Goal: Obtain resource: Download file/media

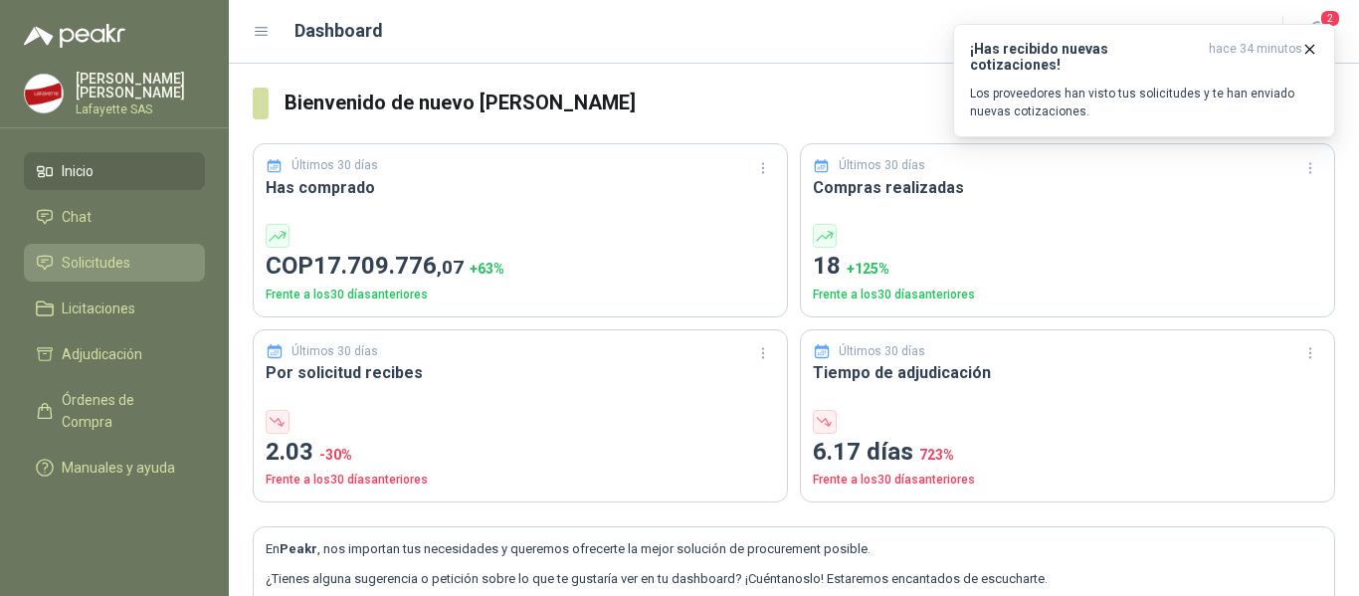
click at [103, 256] on span "Solicitudes" at bounding box center [96, 263] width 69 height 22
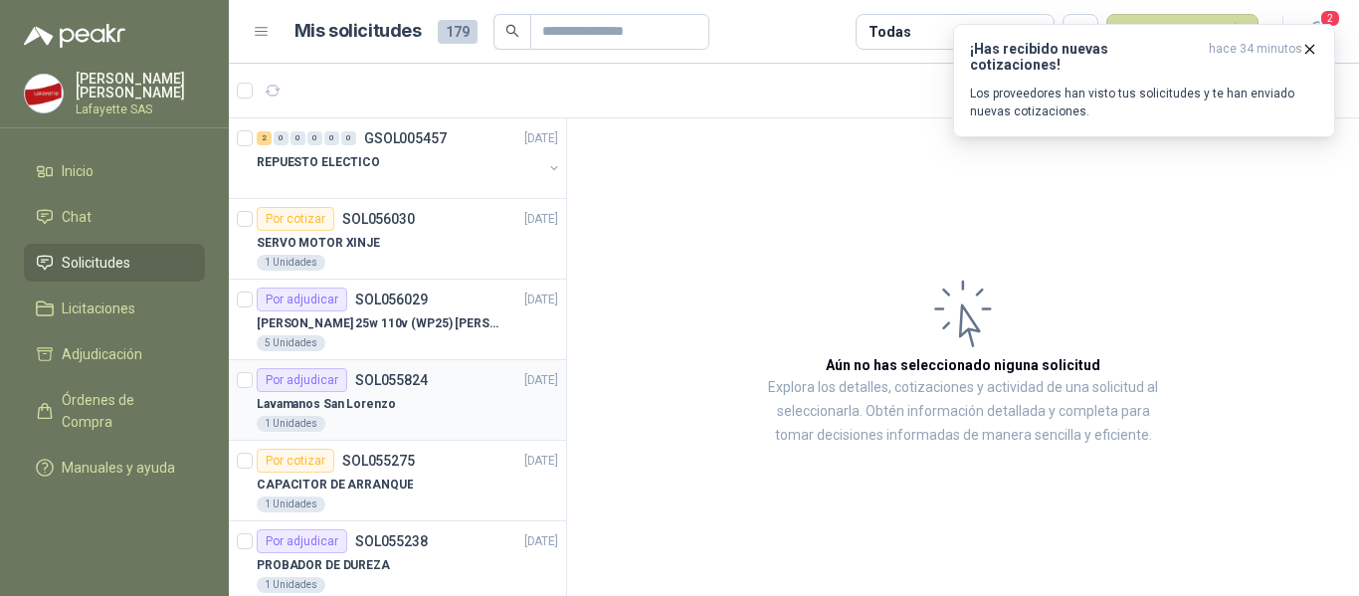
click at [428, 383] on div "Por adjudicar SOL055824 [DATE]" at bounding box center [408, 380] width 302 height 24
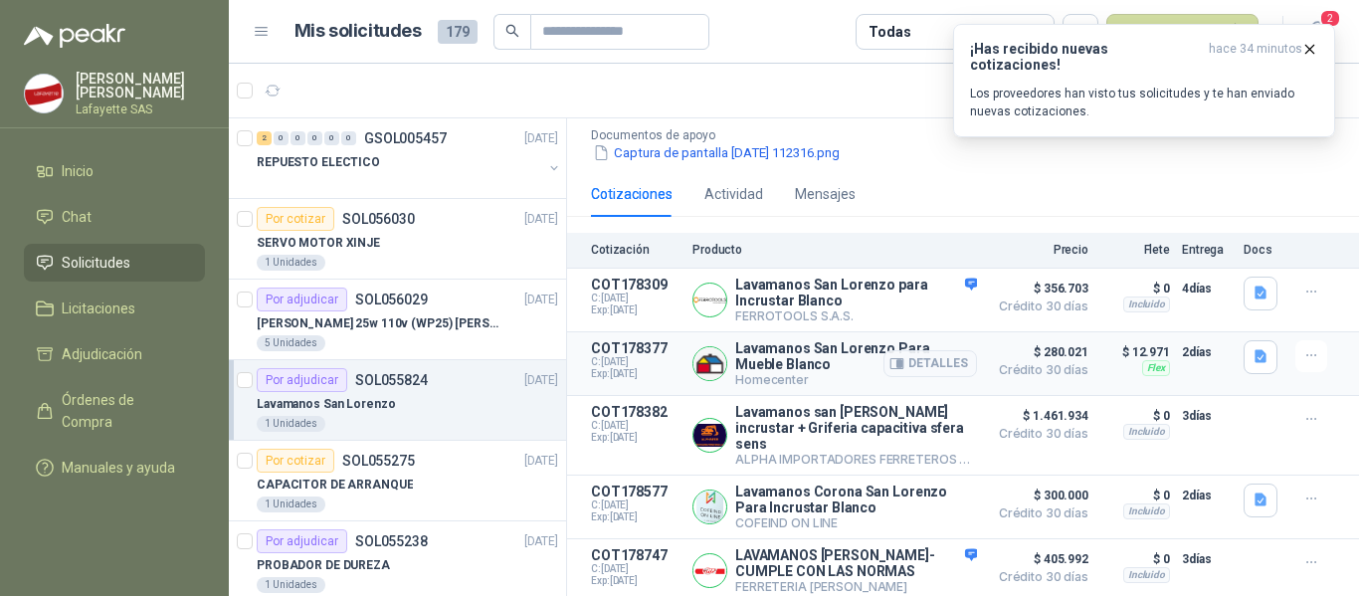
scroll to position [218, 0]
click at [900, 350] on button "Detalles" at bounding box center [931, 363] width 94 height 27
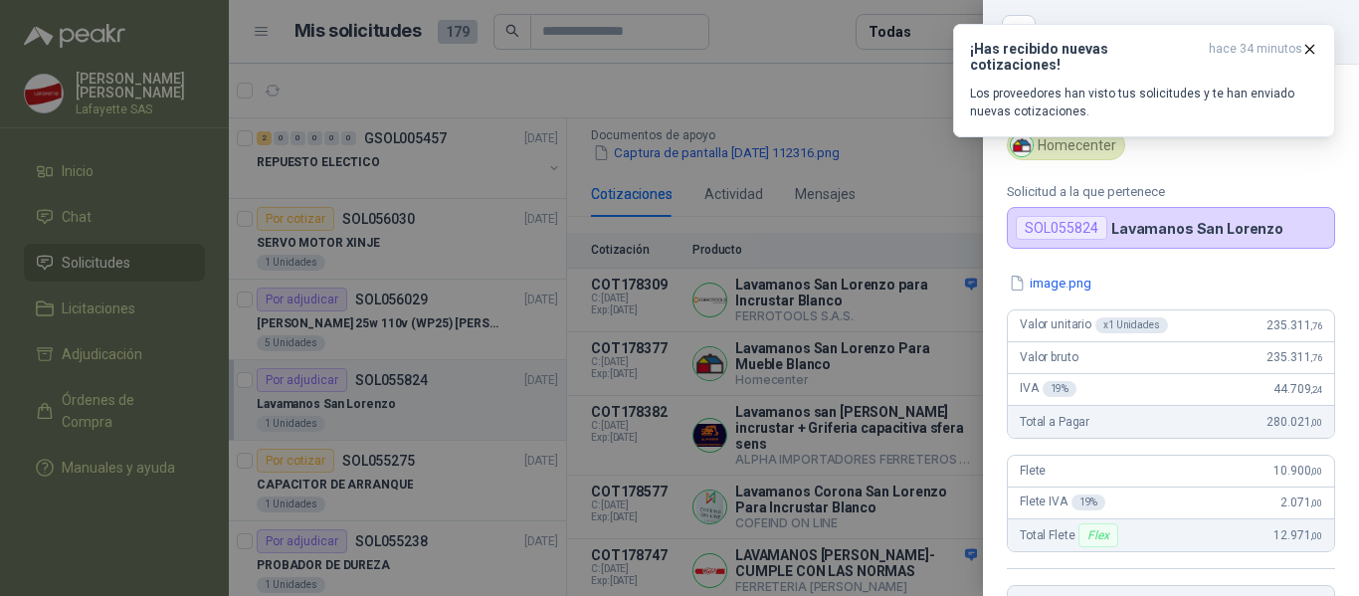
scroll to position [0, 0]
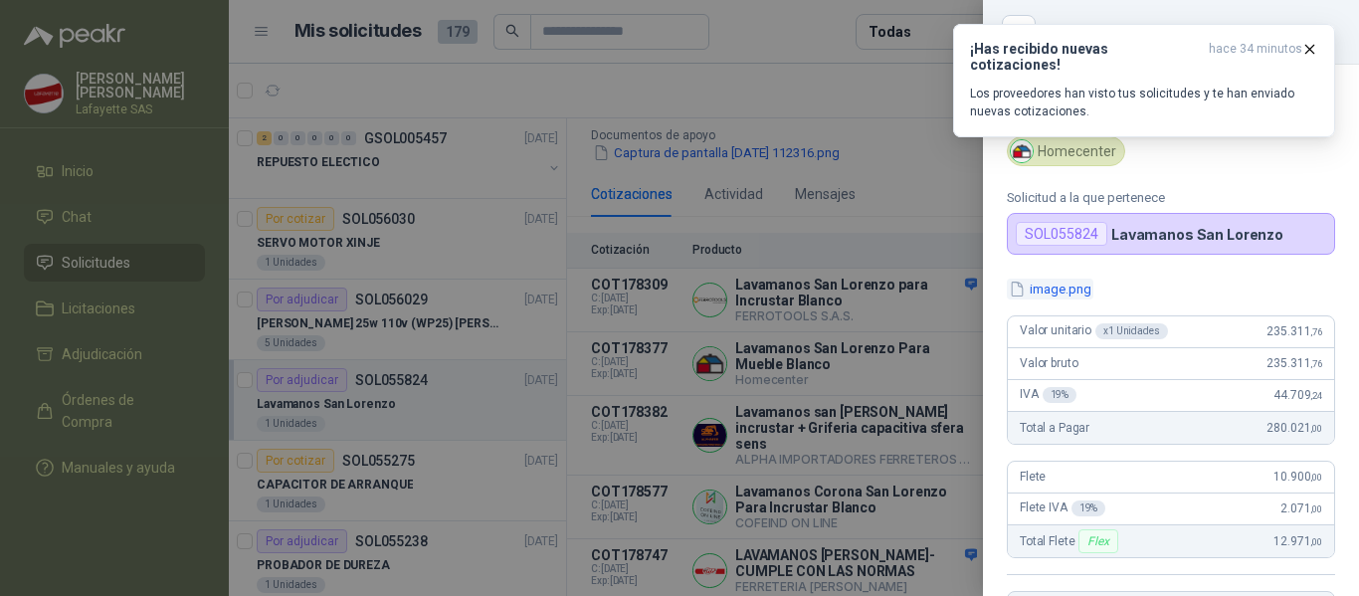
click at [1054, 293] on button "image.png" at bounding box center [1050, 289] width 87 height 21
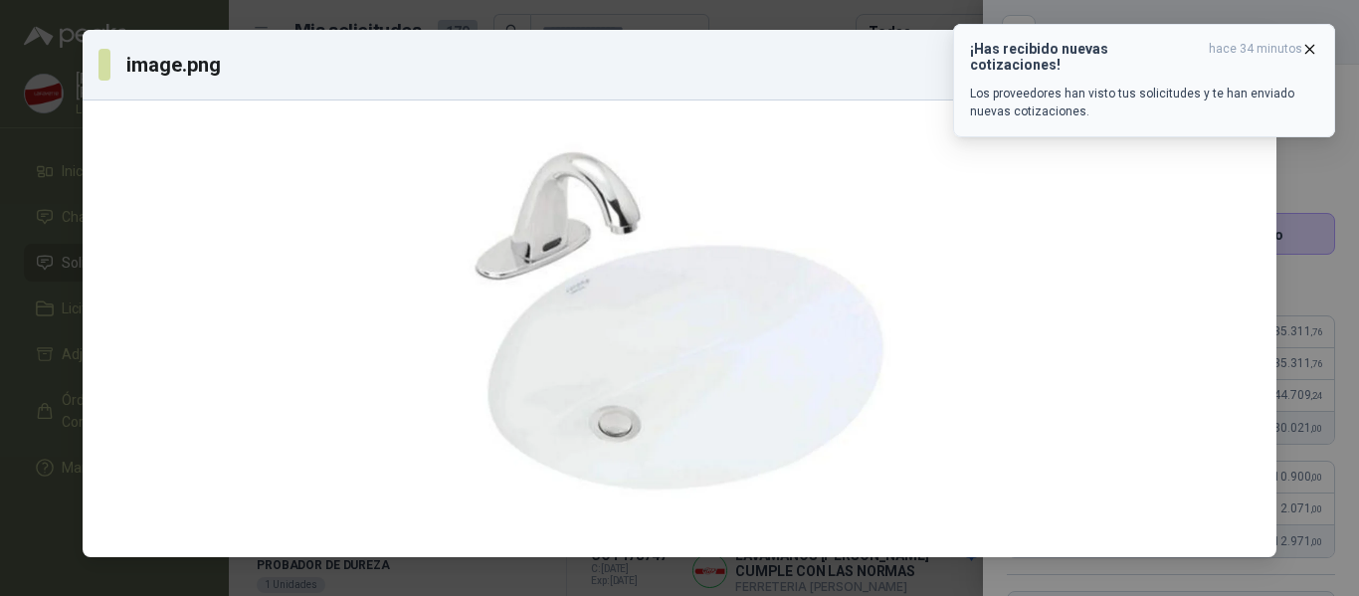
click at [1309, 50] on icon "button" at bounding box center [1310, 49] width 17 height 17
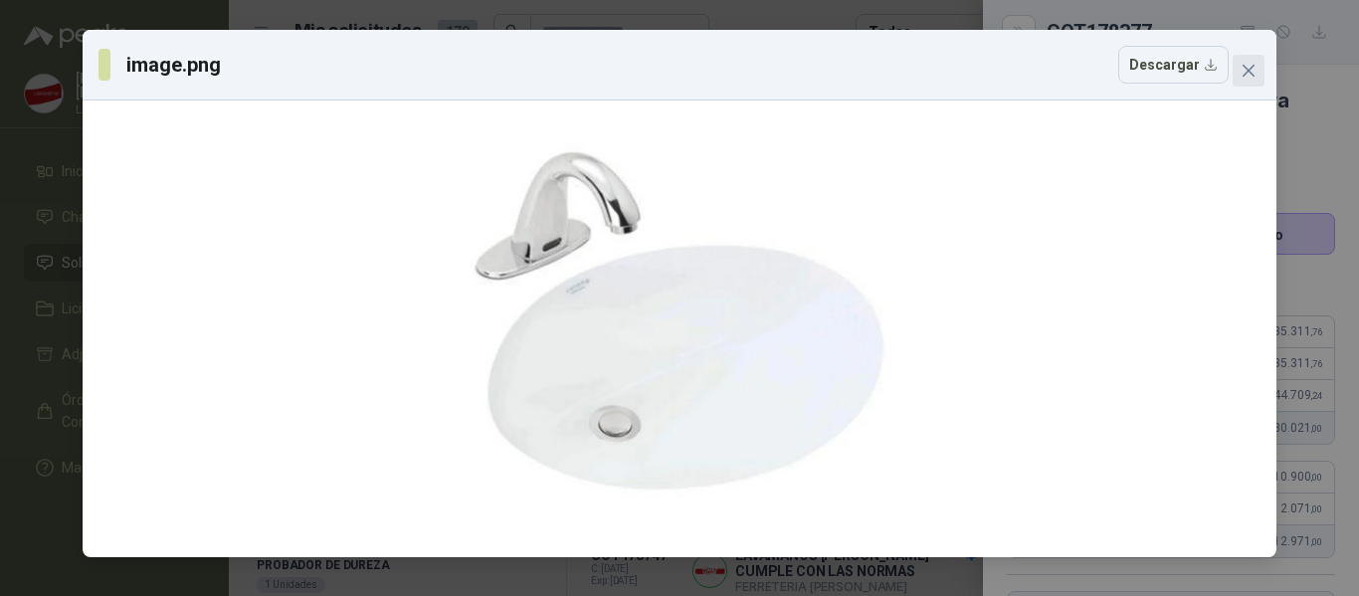
click at [1242, 70] on icon "close" at bounding box center [1249, 71] width 16 height 16
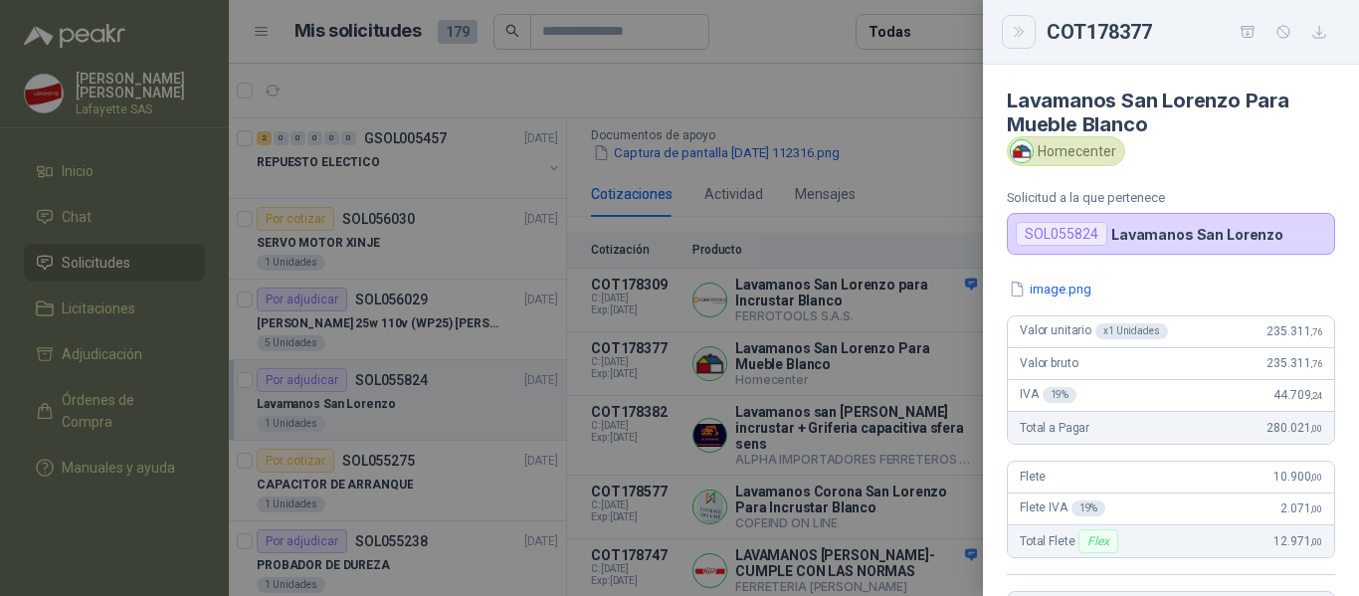
click at [1008, 21] on button "Close" at bounding box center [1019, 32] width 34 height 34
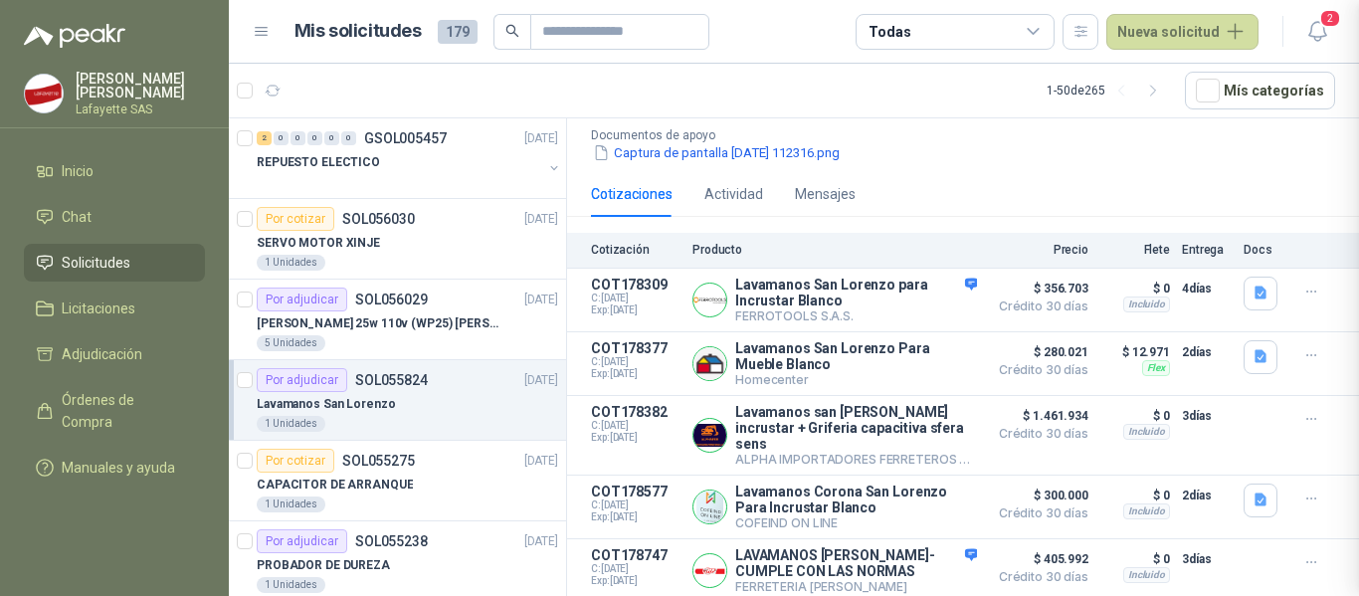
scroll to position [426, 0]
click at [917, 422] on button "Detalles" at bounding box center [931, 435] width 94 height 27
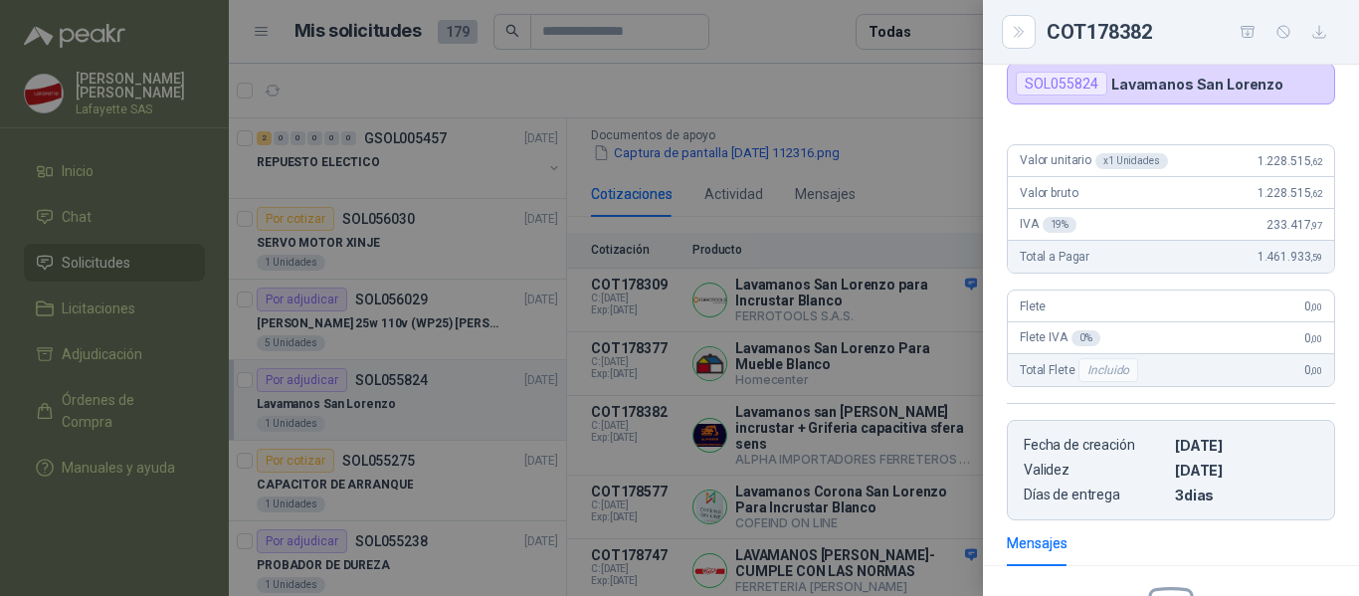
scroll to position [0, 0]
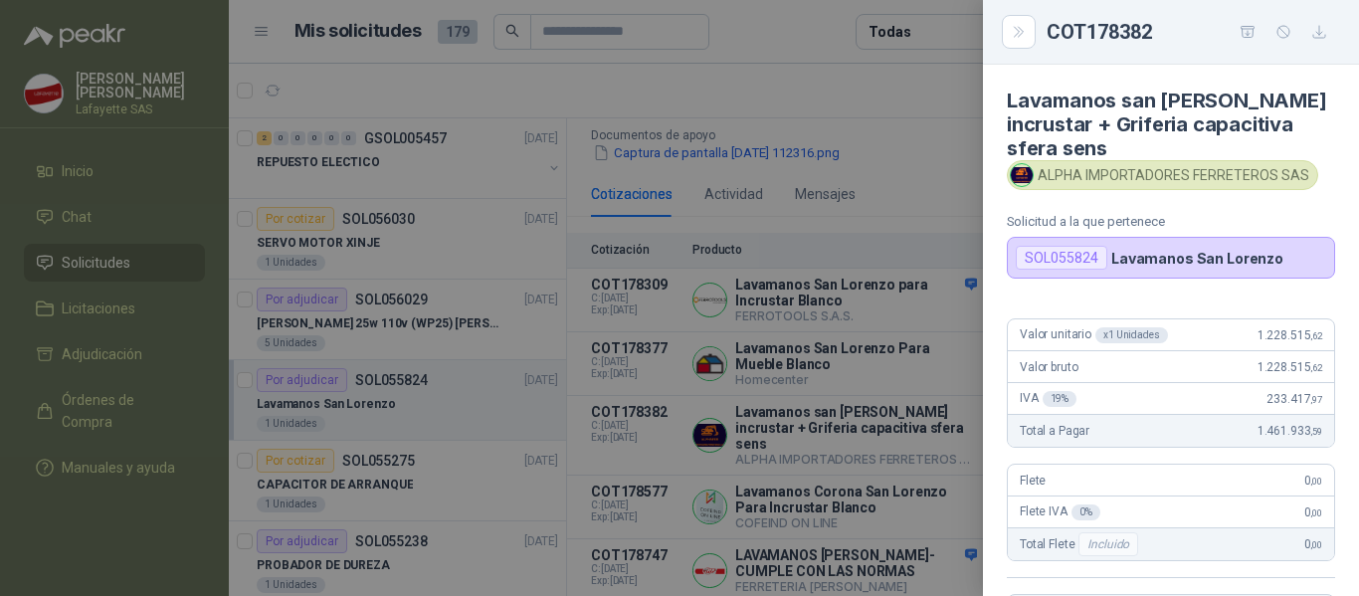
click at [1059, 261] on div "SOL055824" at bounding box center [1062, 258] width 92 height 24
click at [1027, 24] on icon "Close" at bounding box center [1019, 32] width 17 height 17
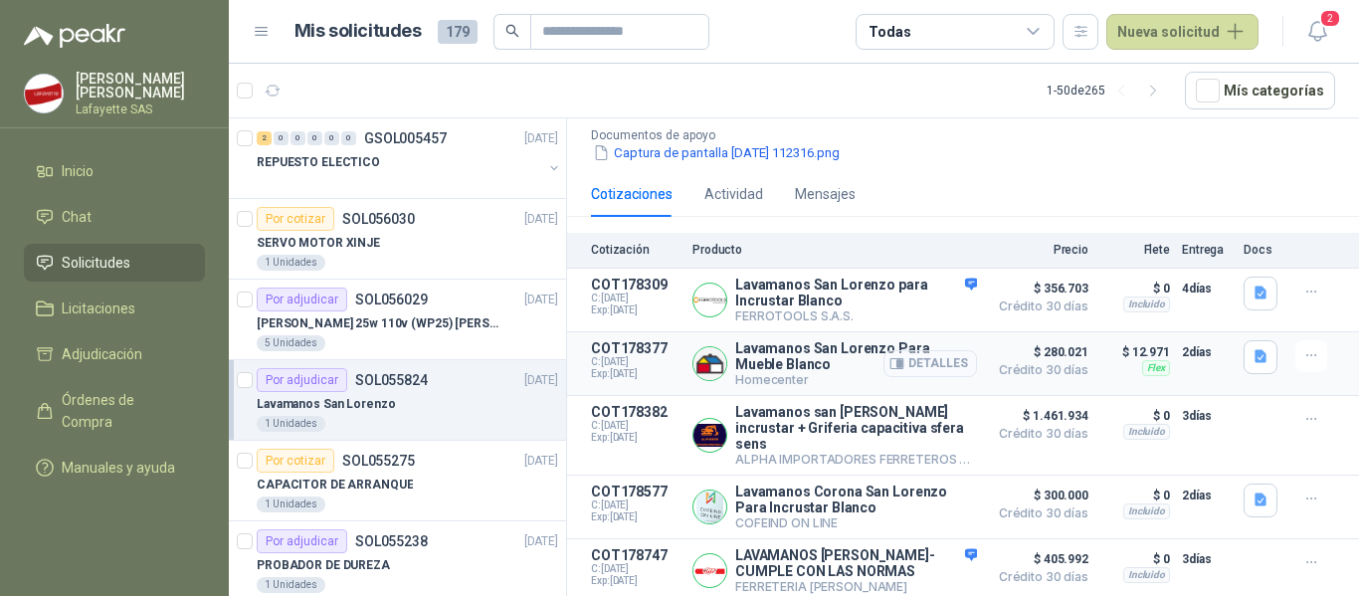
click at [929, 350] on button "Detalles" at bounding box center [931, 363] width 94 height 27
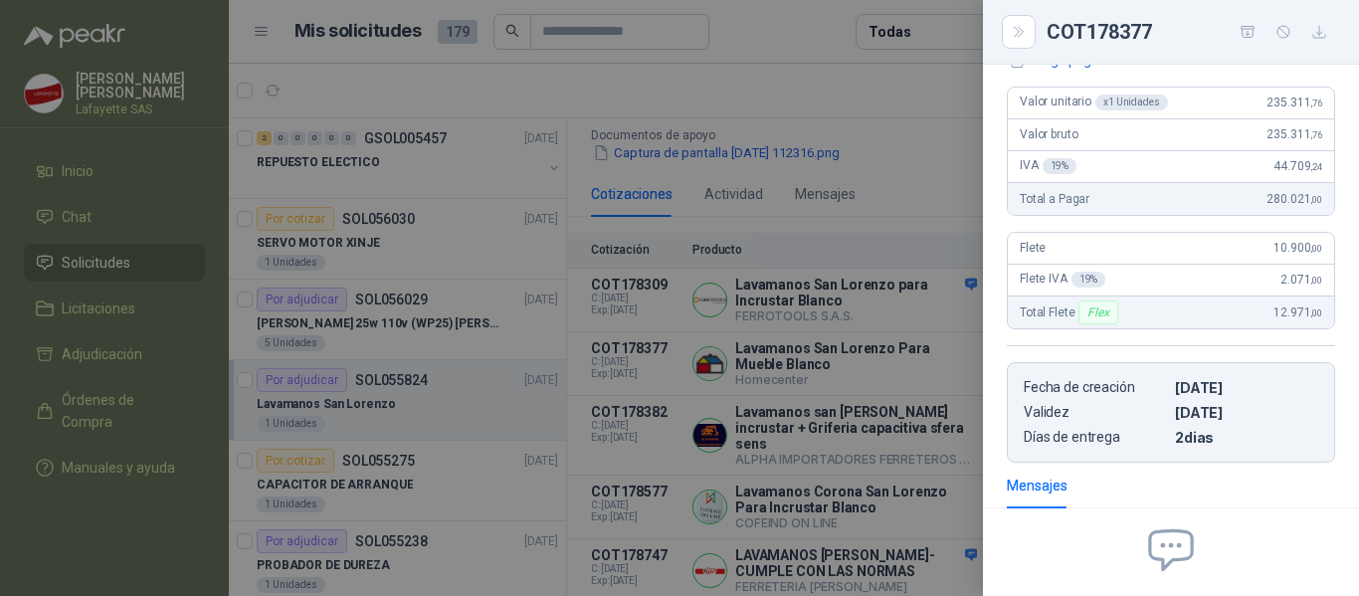
scroll to position [0, 0]
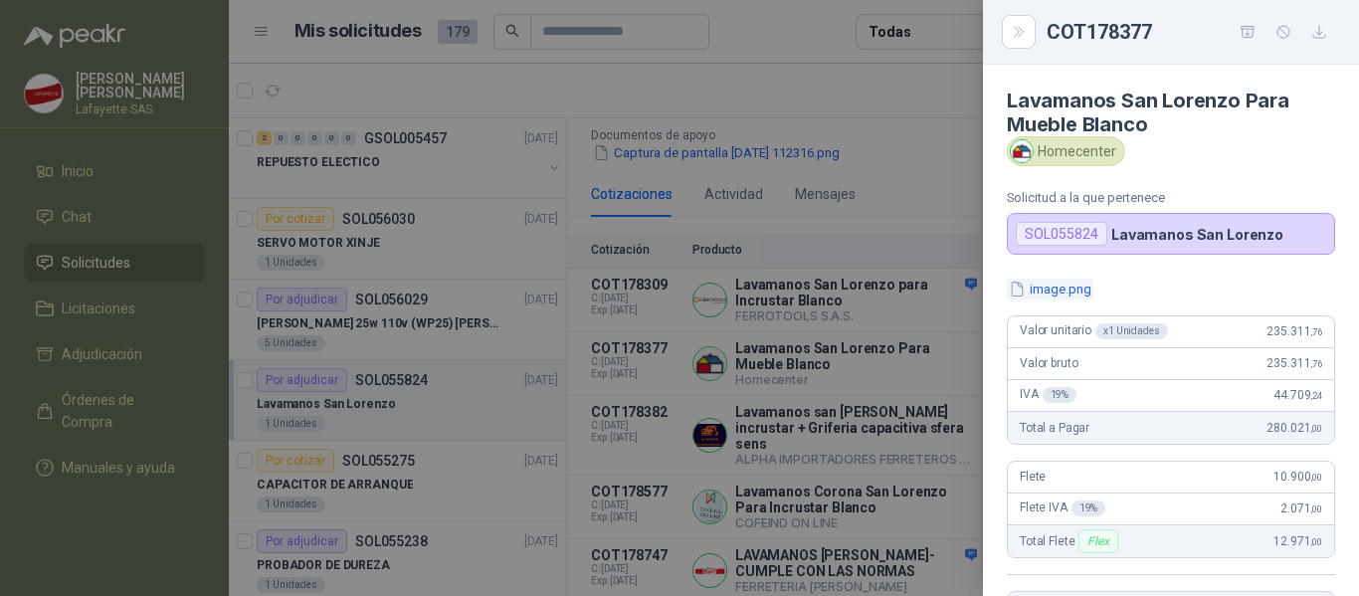
click at [1062, 288] on button "image.png" at bounding box center [1050, 289] width 87 height 21
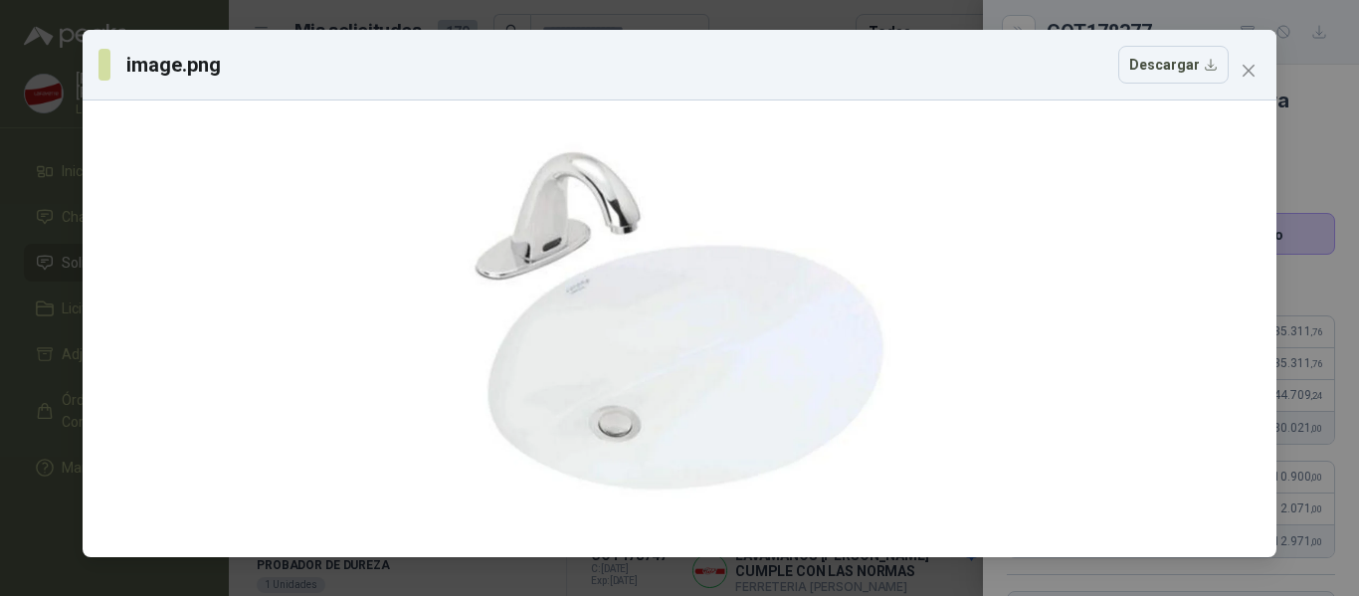
click at [1311, 181] on div "image.png Descargar" at bounding box center [679, 298] width 1359 height 596
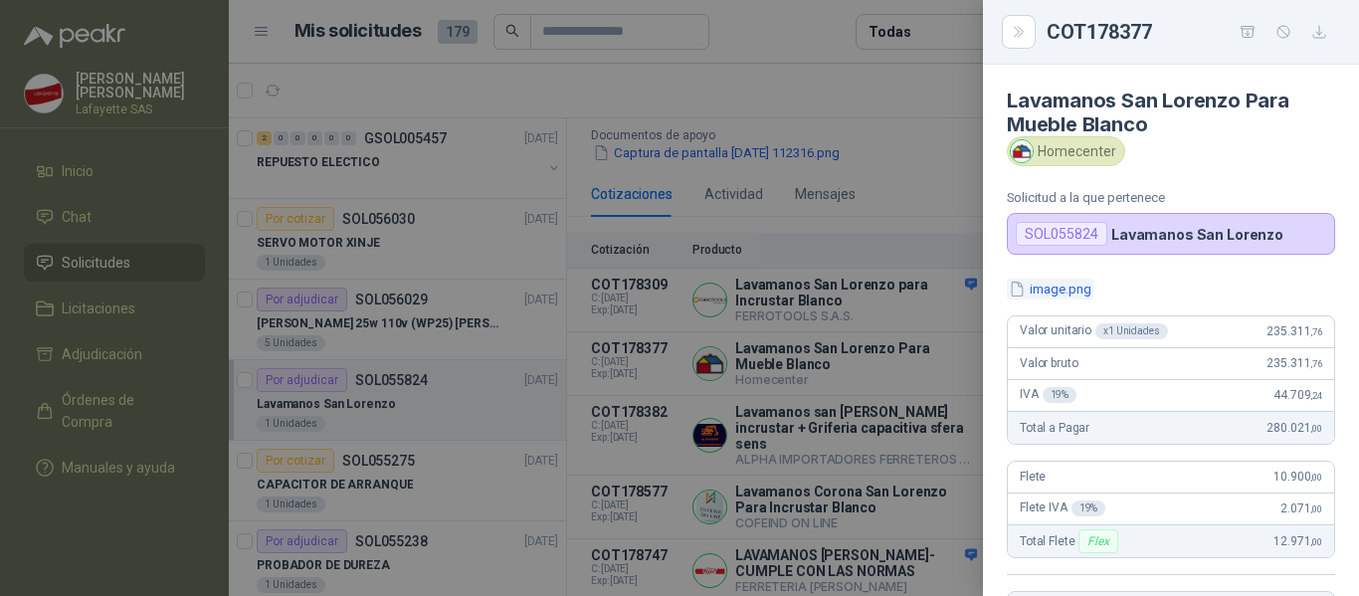
click at [1062, 288] on button "image.png" at bounding box center [1050, 289] width 87 height 21
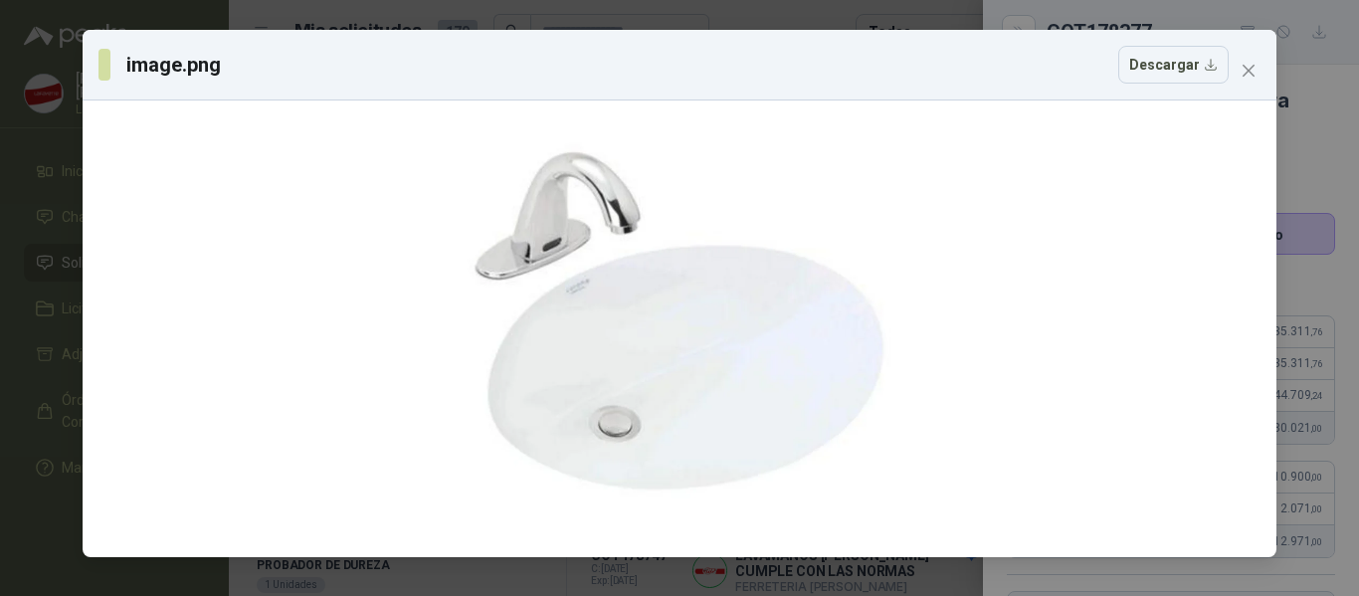
click at [1315, 238] on div "image.png Descargar" at bounding box center [679, 298] width 1359 height 596
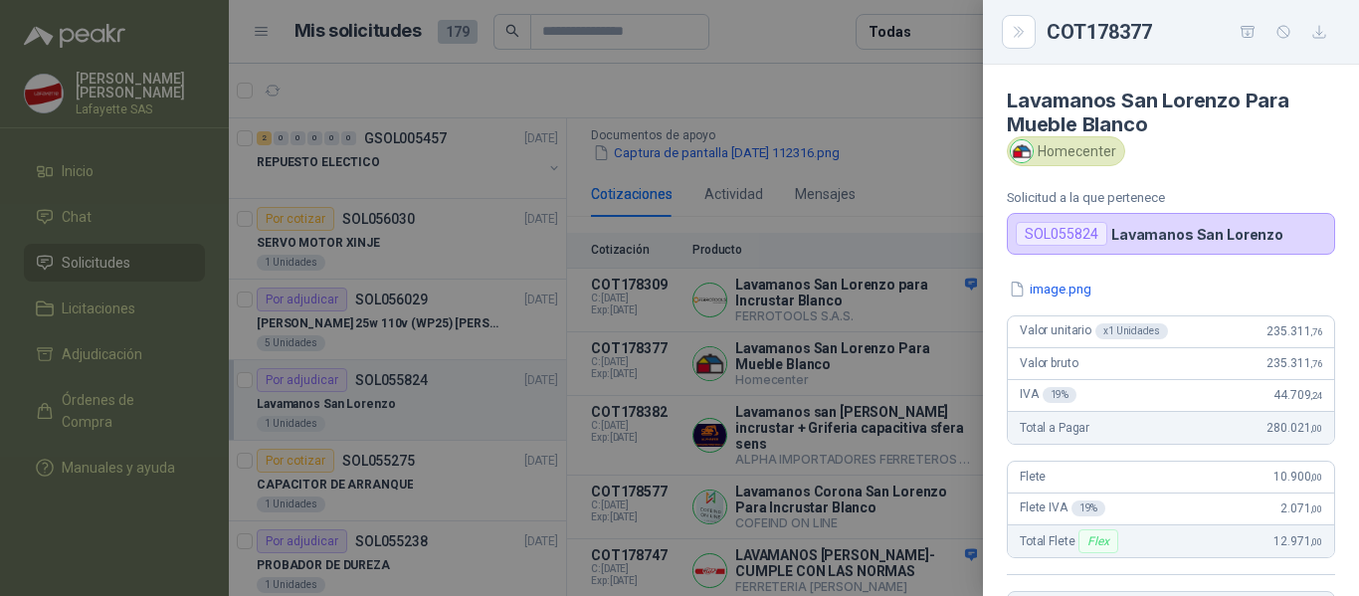
click at [716, 241] on div at bounding box center [679, 298] width 1359 height 596
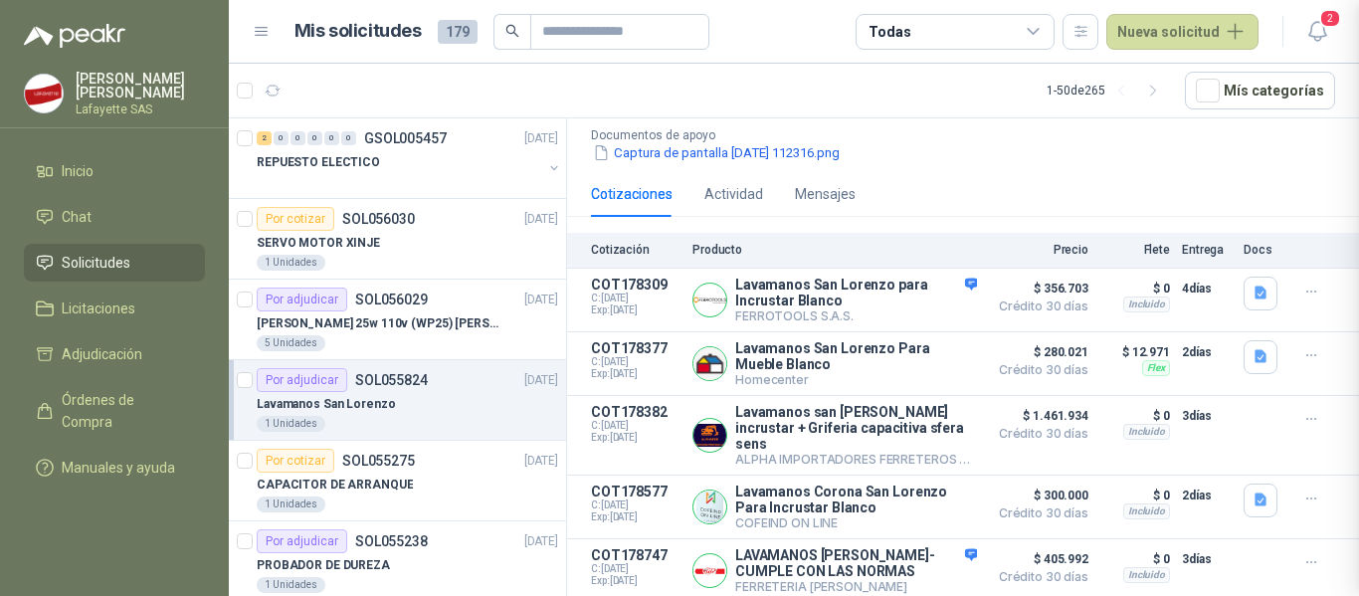
scroll to position [426, 0]
click at [704, 142] on button "Captura de pantalla [DATE] 112316.png" at bounding box center [716, 152] width 251 height 21
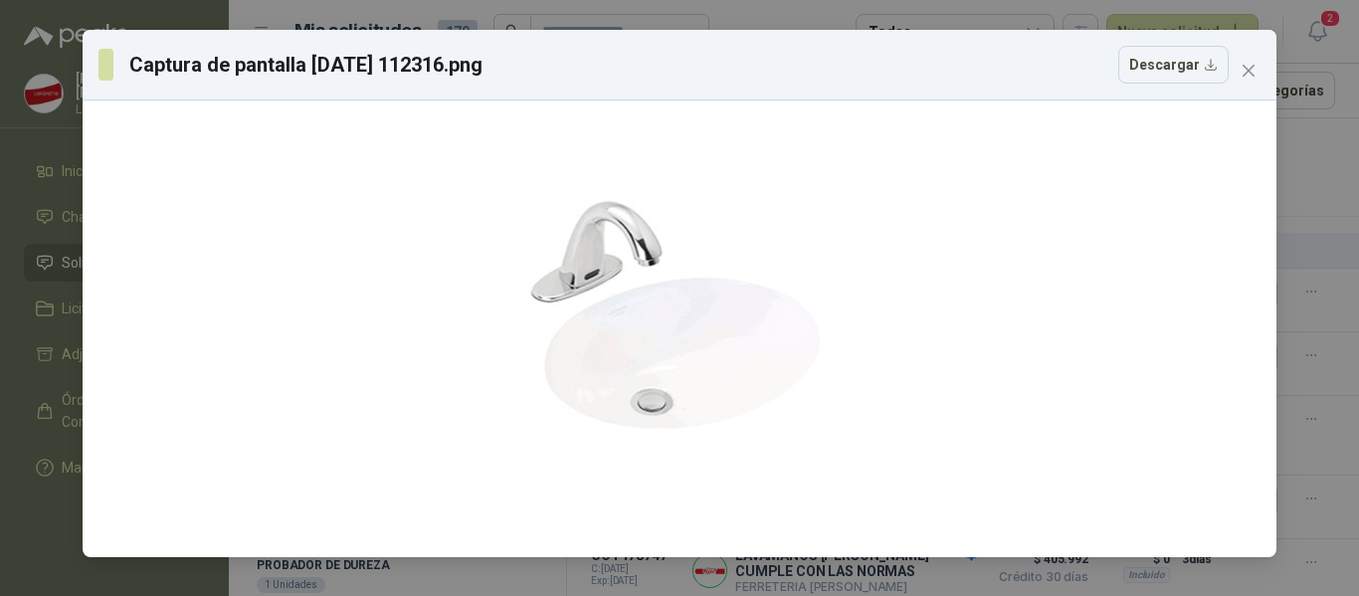
click at [1299, 197] on div "Captura de pantalla [DATE] 112316.png Descargar" at bounding box center [679, 298] width 1359 height 596
